Goal: Task Accomplishment & Management: Use online tool/utility

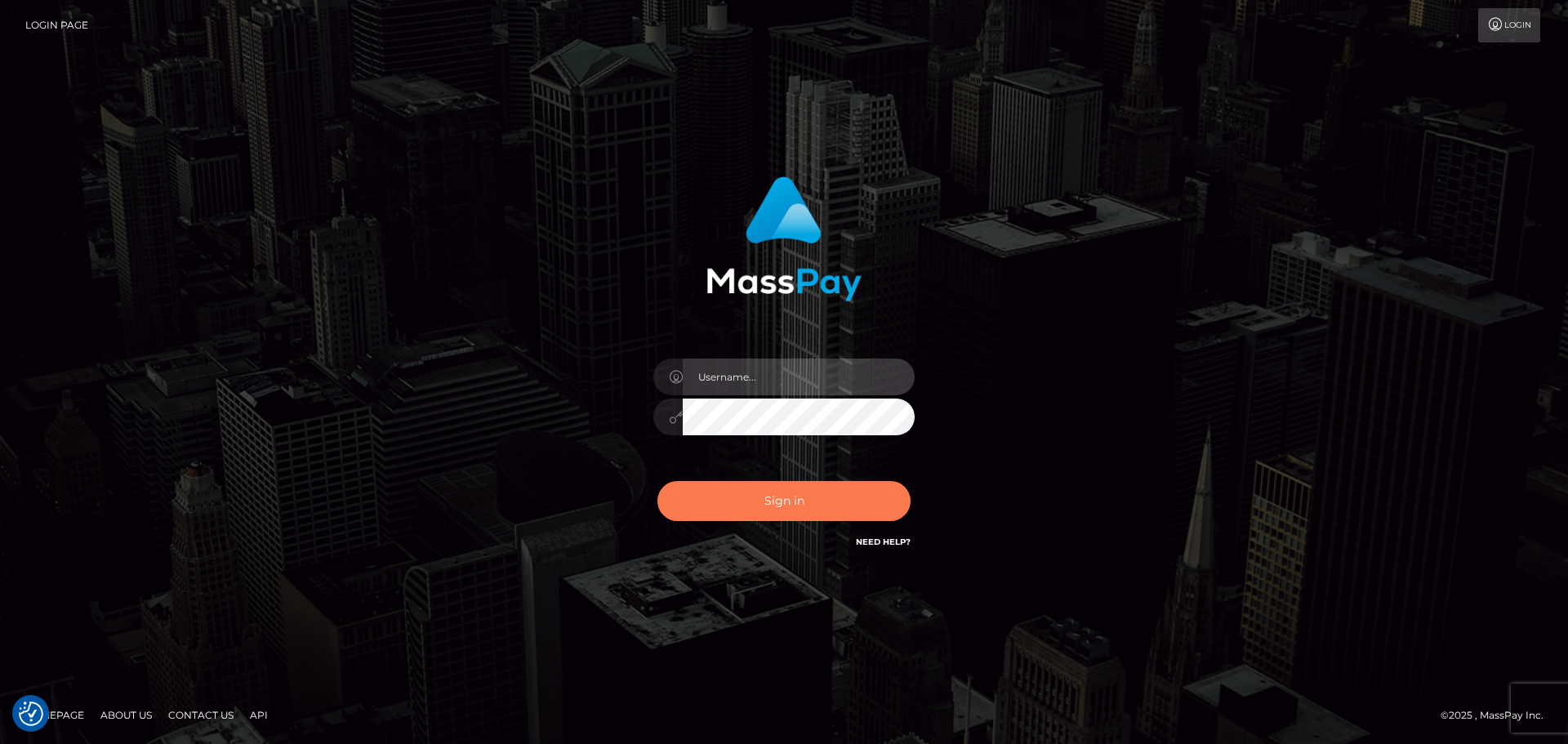
type input "vikki.jenkins"
click at [742, 499] on button "Sign in" at bounding box center [783, 501] width 253 height 40
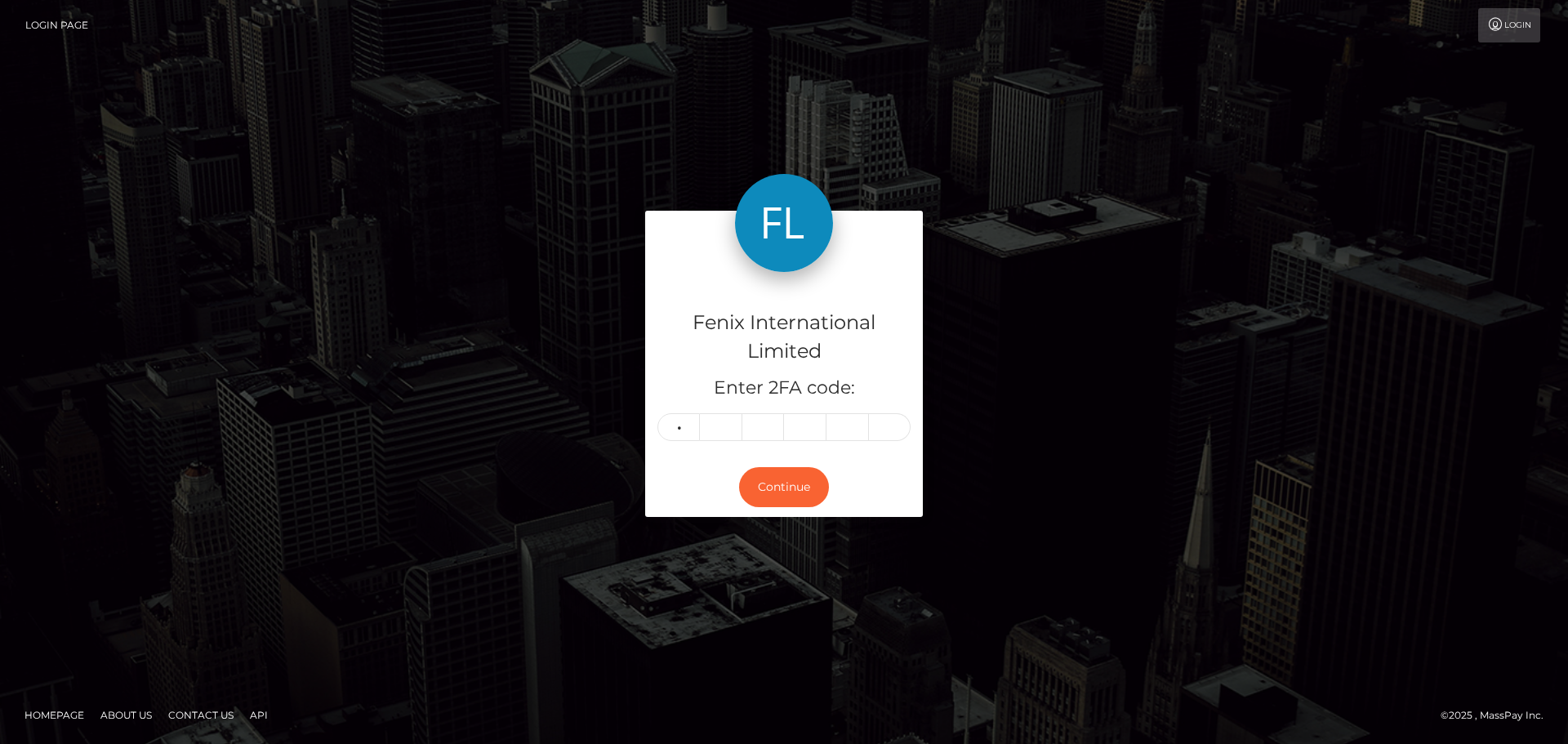
type input "6"
type input "3"
type input "9"
type input "4"
type input "7"
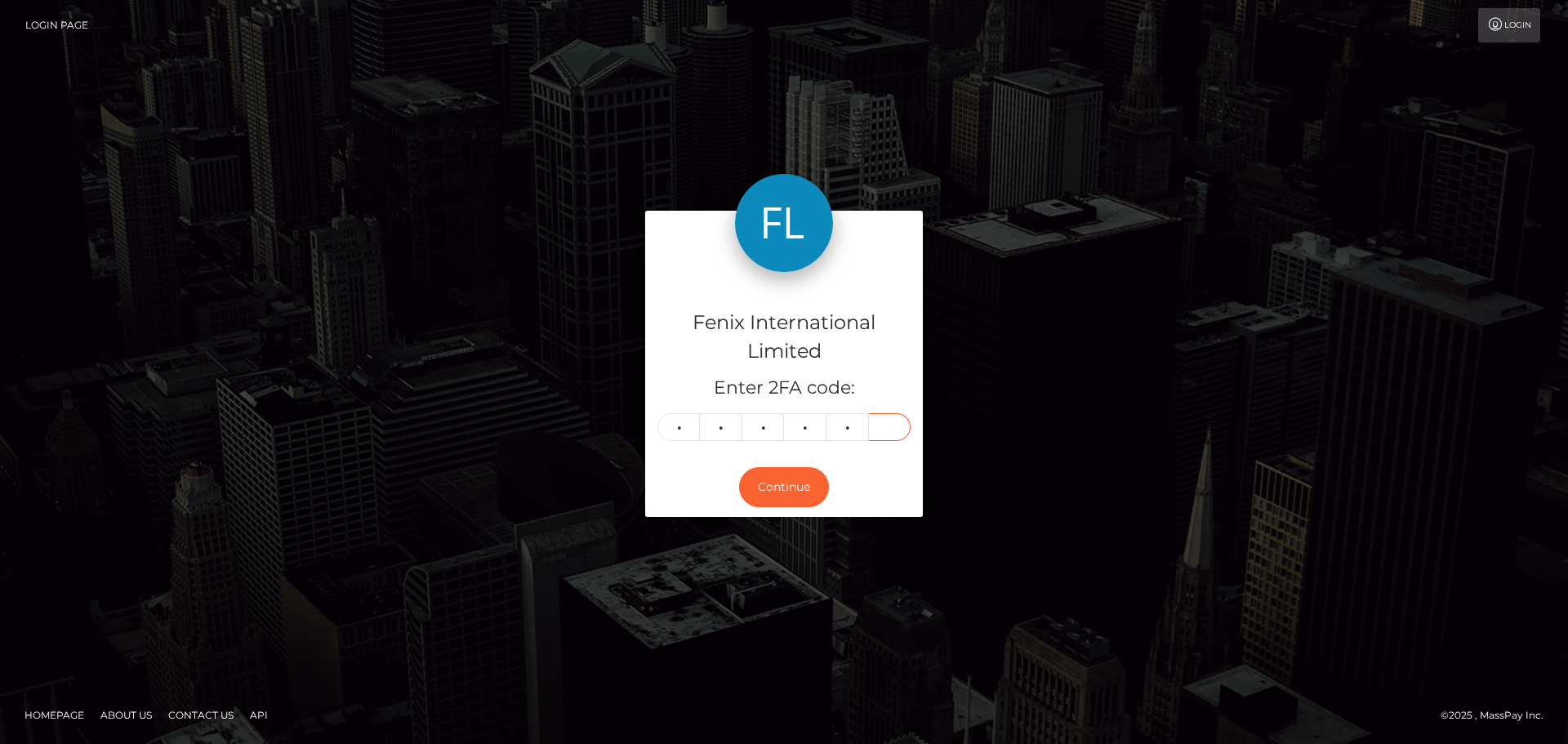
type input "4"
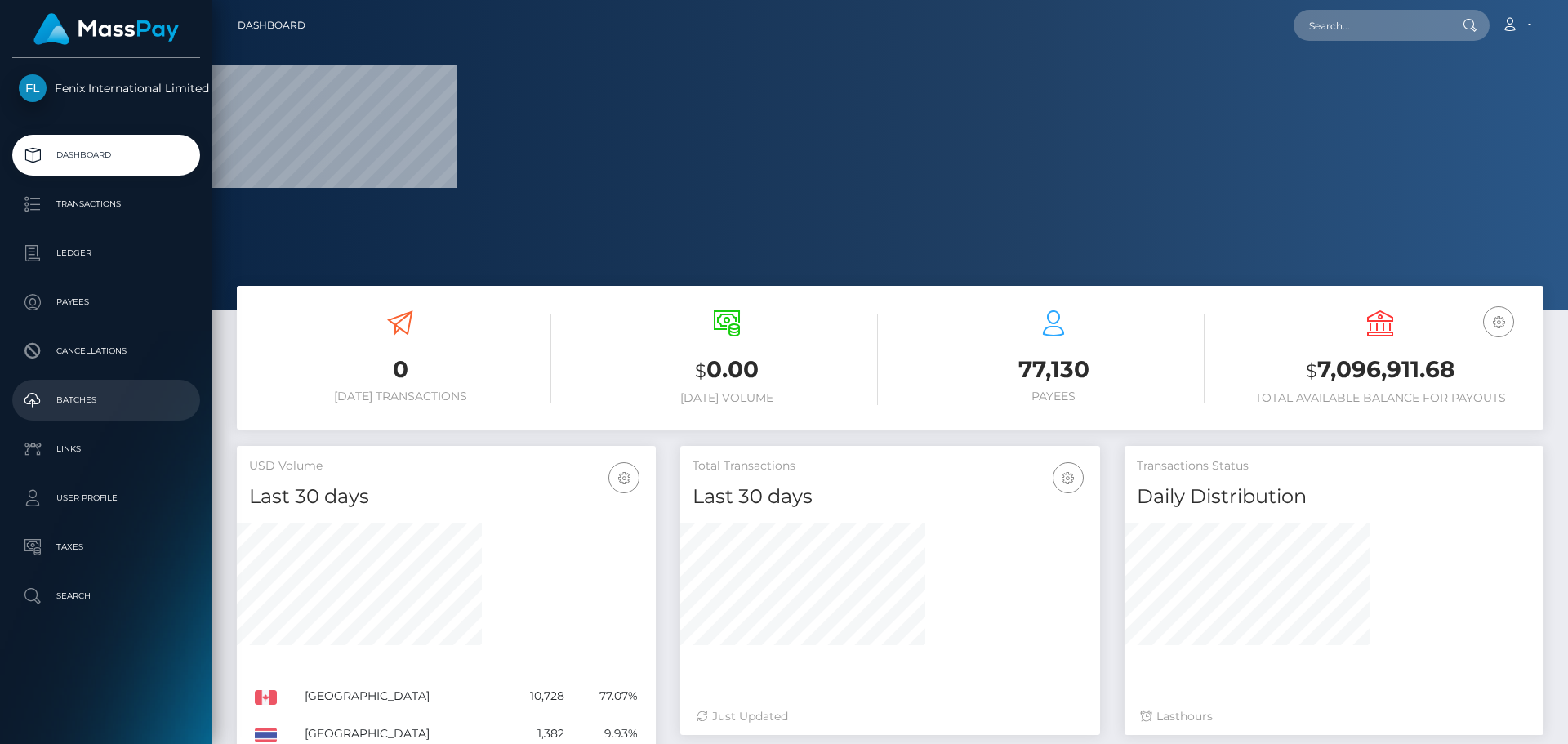
click at [132, 402] on p "Batches" at bounding box center [106, 400] width 175 height 25
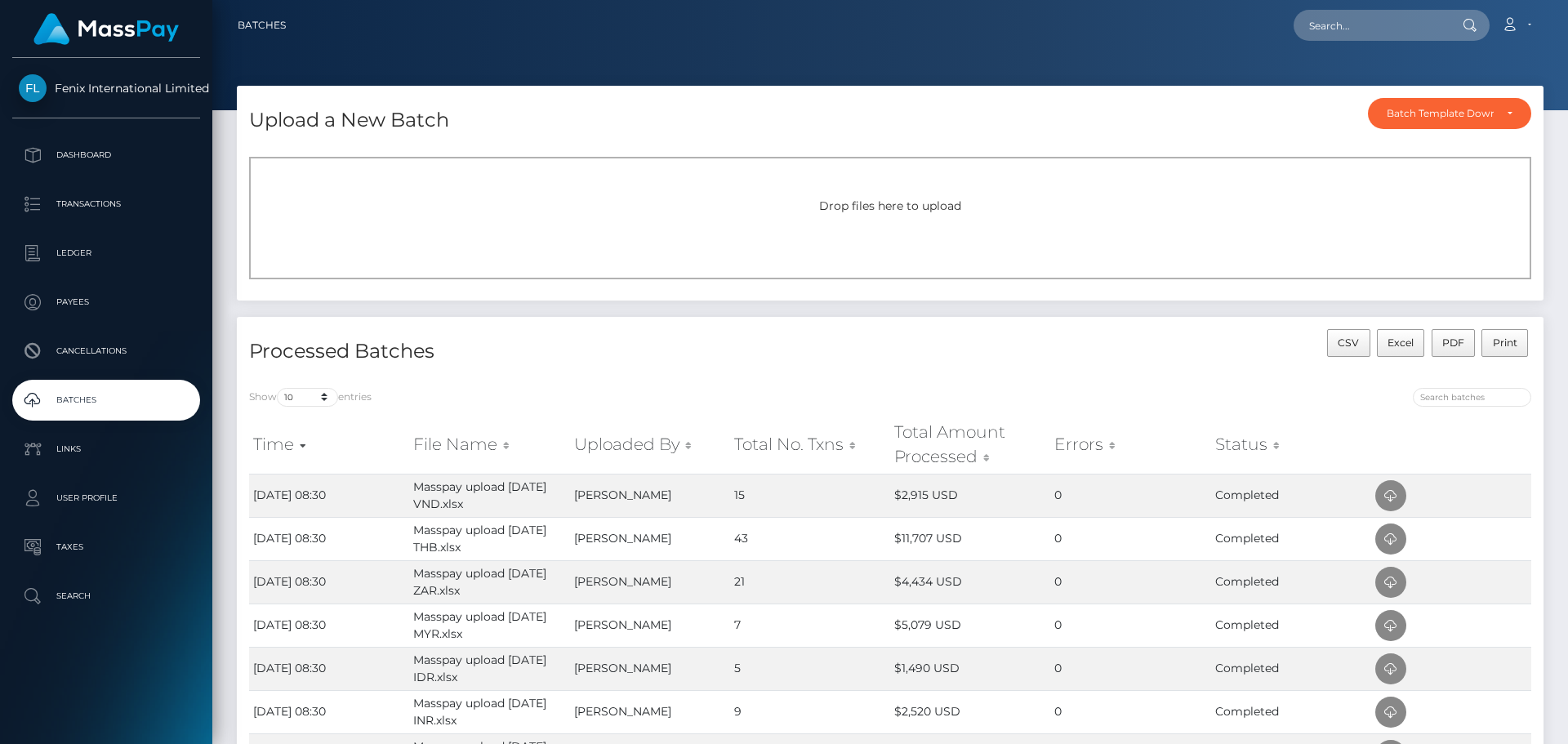
click at [896, 203] on span "Drop files here to upload" at bounding box center [890, 205] width 142 height 15
click at [898, 212] on span "Drop files here to upload" at bounding box center [890, 205] width 142 height 15
click at [918, 205] on span "Drop files here to upload" at bounding box center [890, 205] width 142 height 15
click at [920, 201] on span "Drop files here to upload" at bounding box center [890, 205] width 142 height 15
click at [902, 206] on span "Drop files here to upload" at bounding box center [890, 205] width 142 height 15
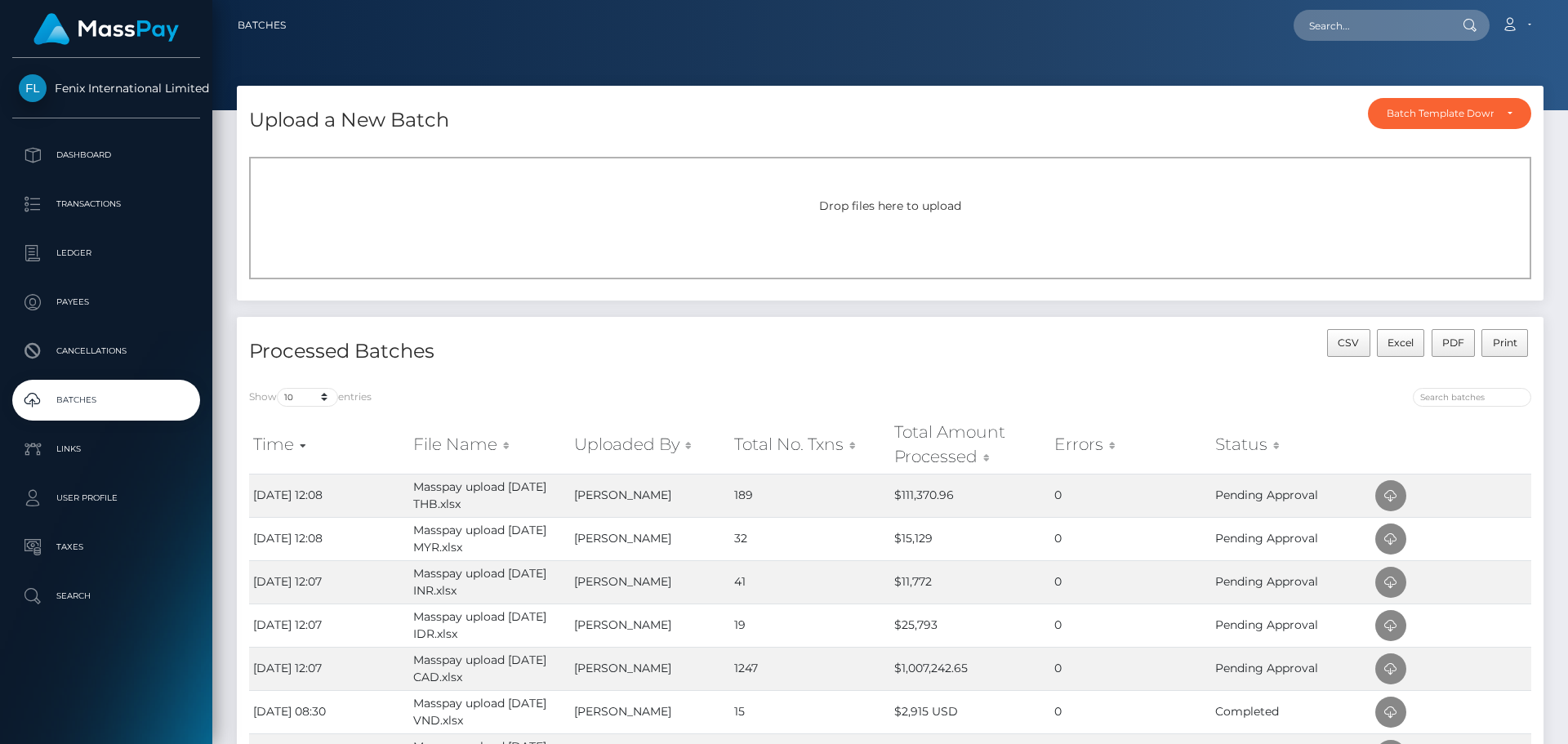
click at [920, 206] on span "Drop files here to upload" at bounding box center [890, 205] width 142 height 15
click at [918, 219] on div "Drop files here to upload" at bounding box center [890, 218] width 1282 height 123
